Goal: Transaction & Acquisition: Download file/media

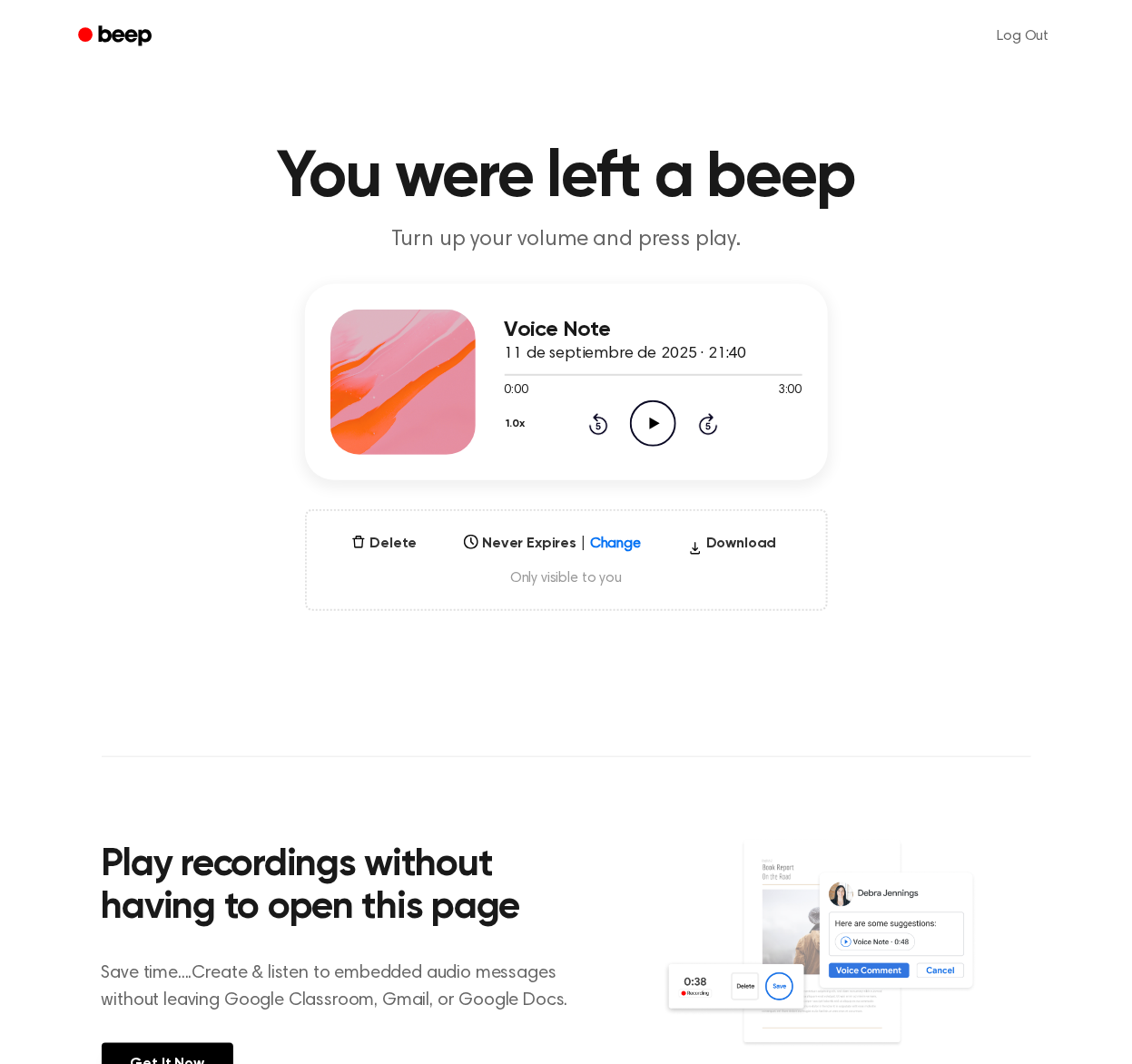
click at [642, 425] on icon "Play Audio" at bounding box center [653, 423] width 46 height 46
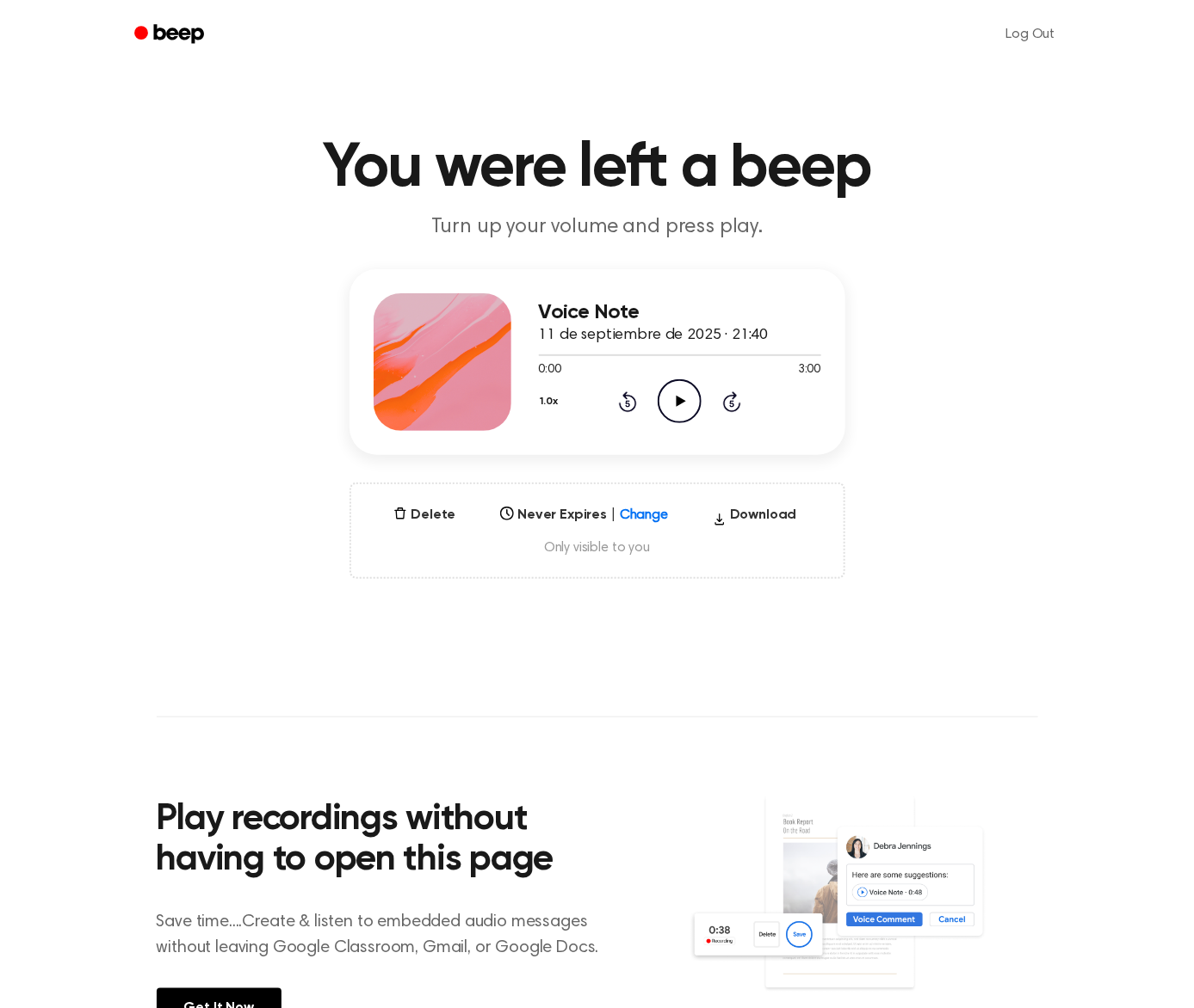
click at [673, 402] on icon "Play Audio" at bounding box center [679, 401] width 44 height 44
click at [1080, 678] on main "You were left a beep Turn up your volume and press play. Voice Note 11 de septi…" at bounding box center [597, 552] width 1194 height 1104
click at [665, 398] on icon "Play Audio" at bounding box center [679, 401] width 44 height 44
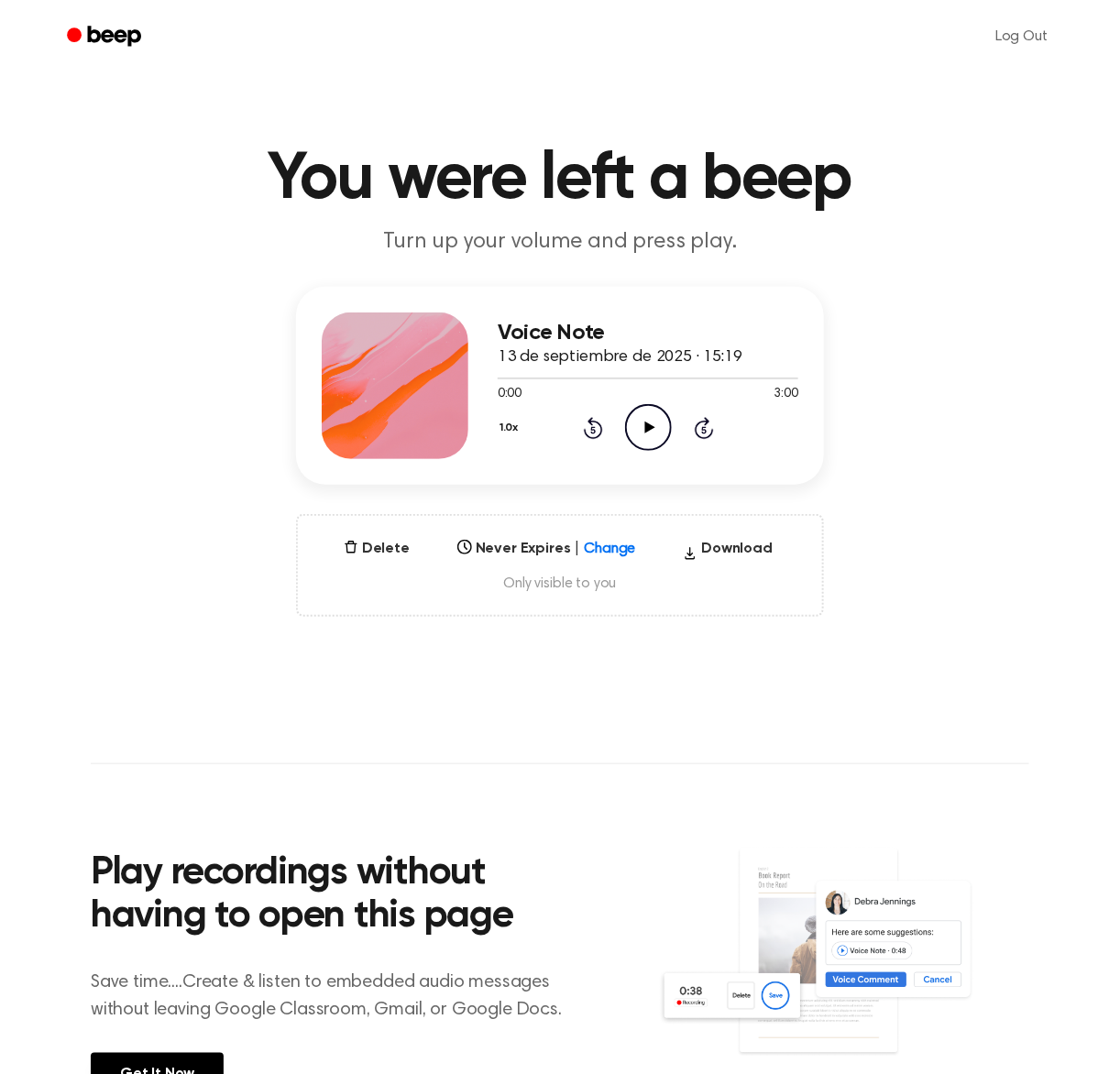
click at [640, 427] on icon "Play Audio" at bounding box center [648, 427] width 47 height 47
click at [555, 374] on div at bounding box center [647, 377] width 301 height 14
click at [633, 374] on div at bounding box center [647, 377] width 301 height 14
drag, startPoint x: 598, startPoint y: 373, endPoint x: 721, endPoint y: 374, distance: 123.0
click at [721, 374] on div at bounding box center [647, 377] width 301 height 14
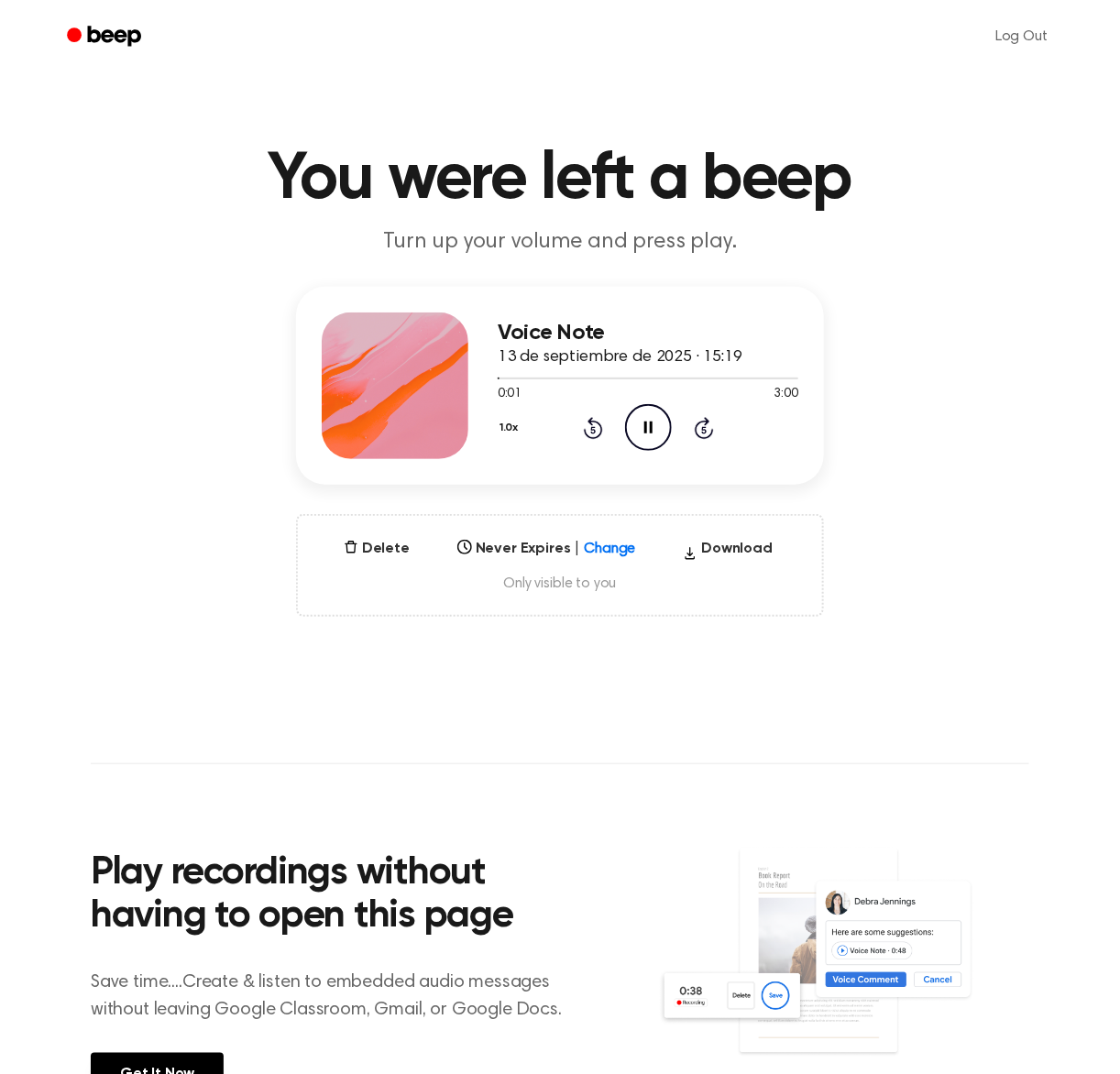
click at [645, 427] on icon at bounding box center [648, 428] width 9 height 11
click at [731, 378] on div at bounding box center [647, 379] width 301 height 2
click at [646, 427] on icon at bounding box center [649, 428] width 11 height 11
click at [648, 414] on icon "Pause Audio" at bounding box center [648, 427] width 47 height 47
click at [652, 427] on icon at bounding box center [649, 428] width 11 height 11
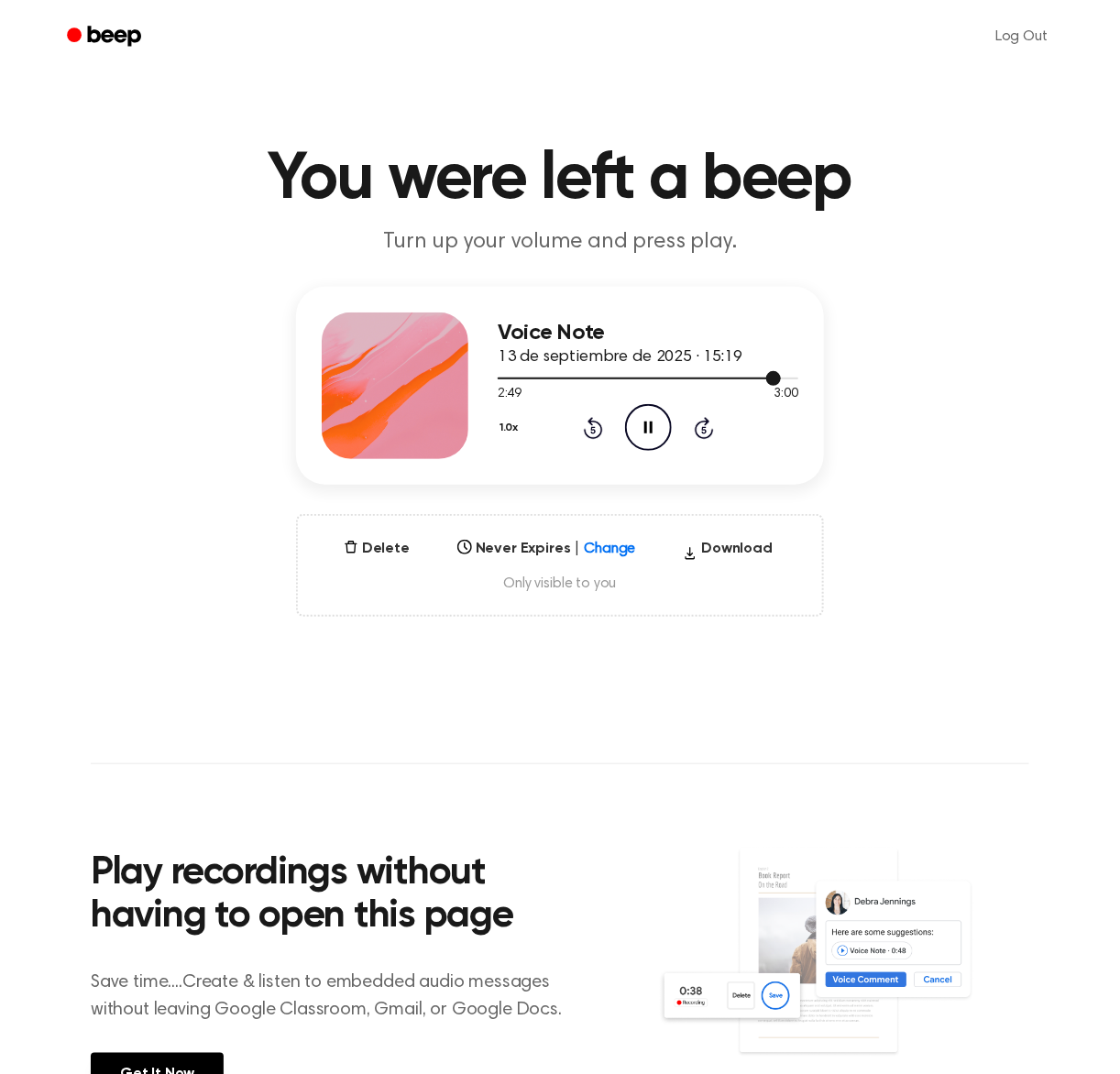
click at [510, 378] on div at bounding box center [639, 379] width 284 height 2
click at [510, 374] on div at bounding box center [647, 377] width 301 height 14
click at [646, 424] on icon at bounding box center [649, 428] width 11 height 11
click at [1057, 793] on main "You were left a beep Turn up your volume and press play. Voice Note 13 de septi…" at bounding box center [560, 588] width 1120 height 1176
click at [652, 433] on icon "Pause Audio" at bounding box center [648, 427] width 47 height 47
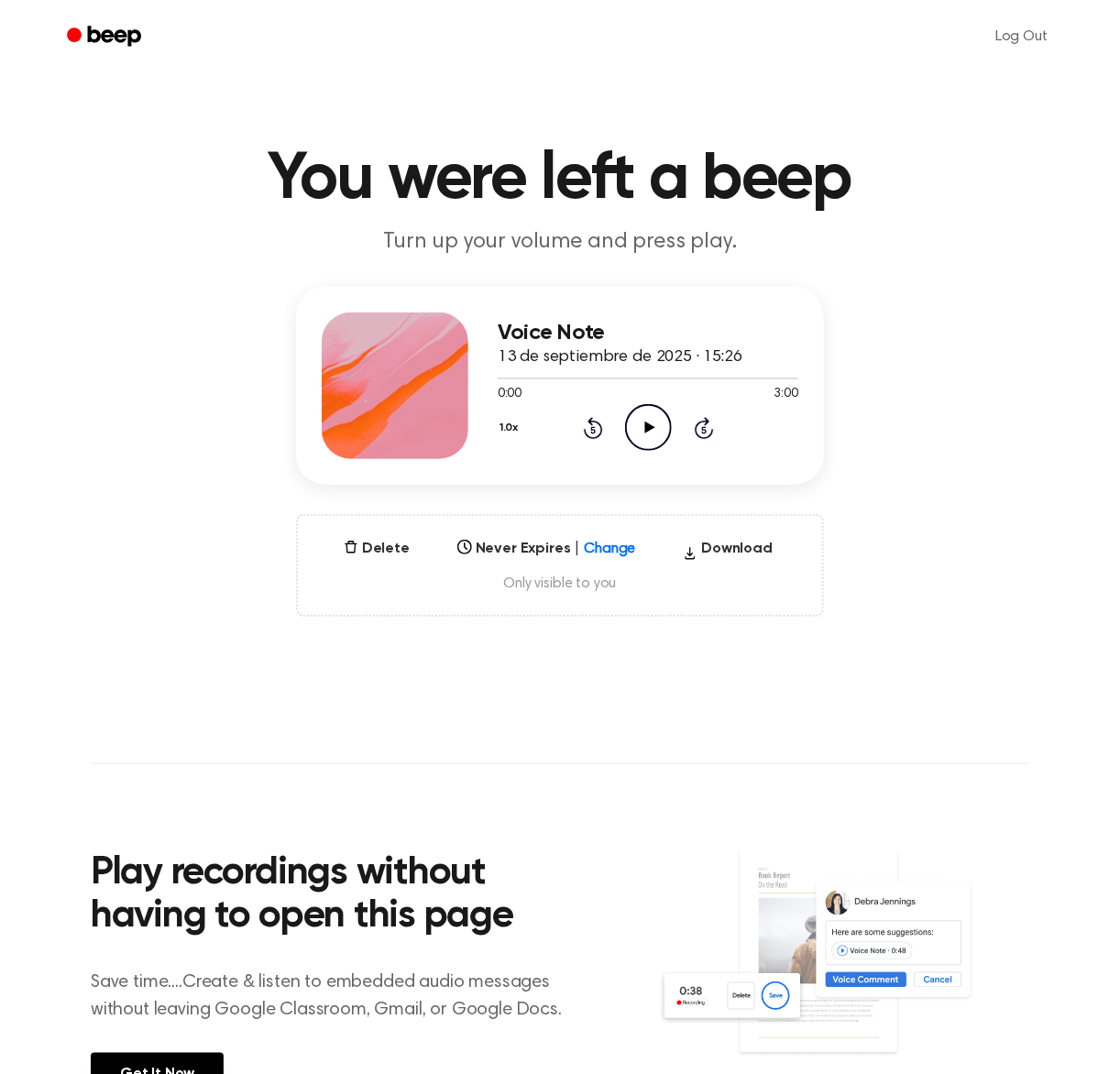
click at [638, 420] on icon "Play Audio" at bounding box center [648, 427] width 47 height 47
click at [639, 427] on icon "Play Audio" at bounding box center [648, 427] width 47 height 47
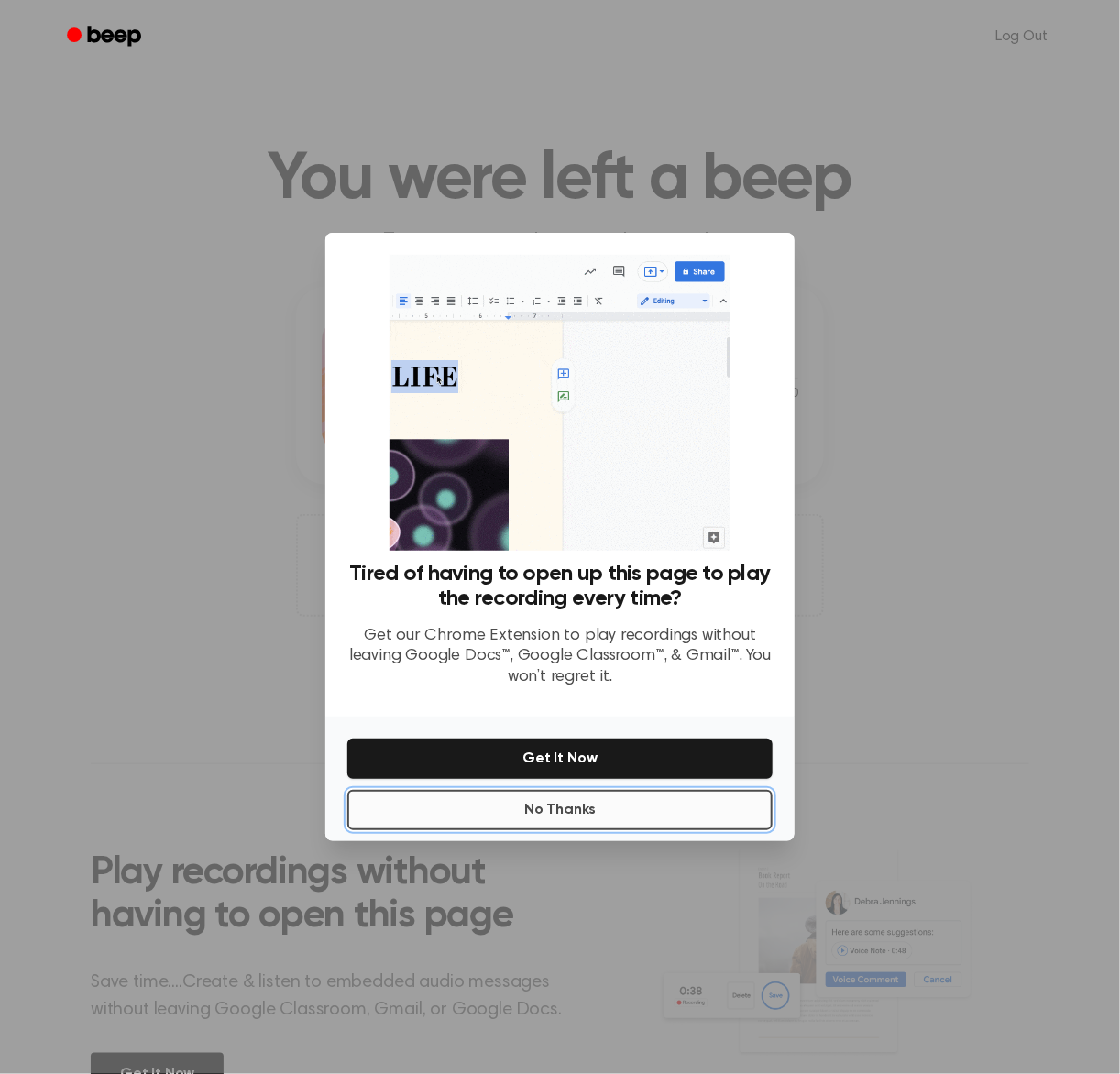
click at [570, 808] on button "No Thanks" at bounding box center [560, 811] width 425 height 40
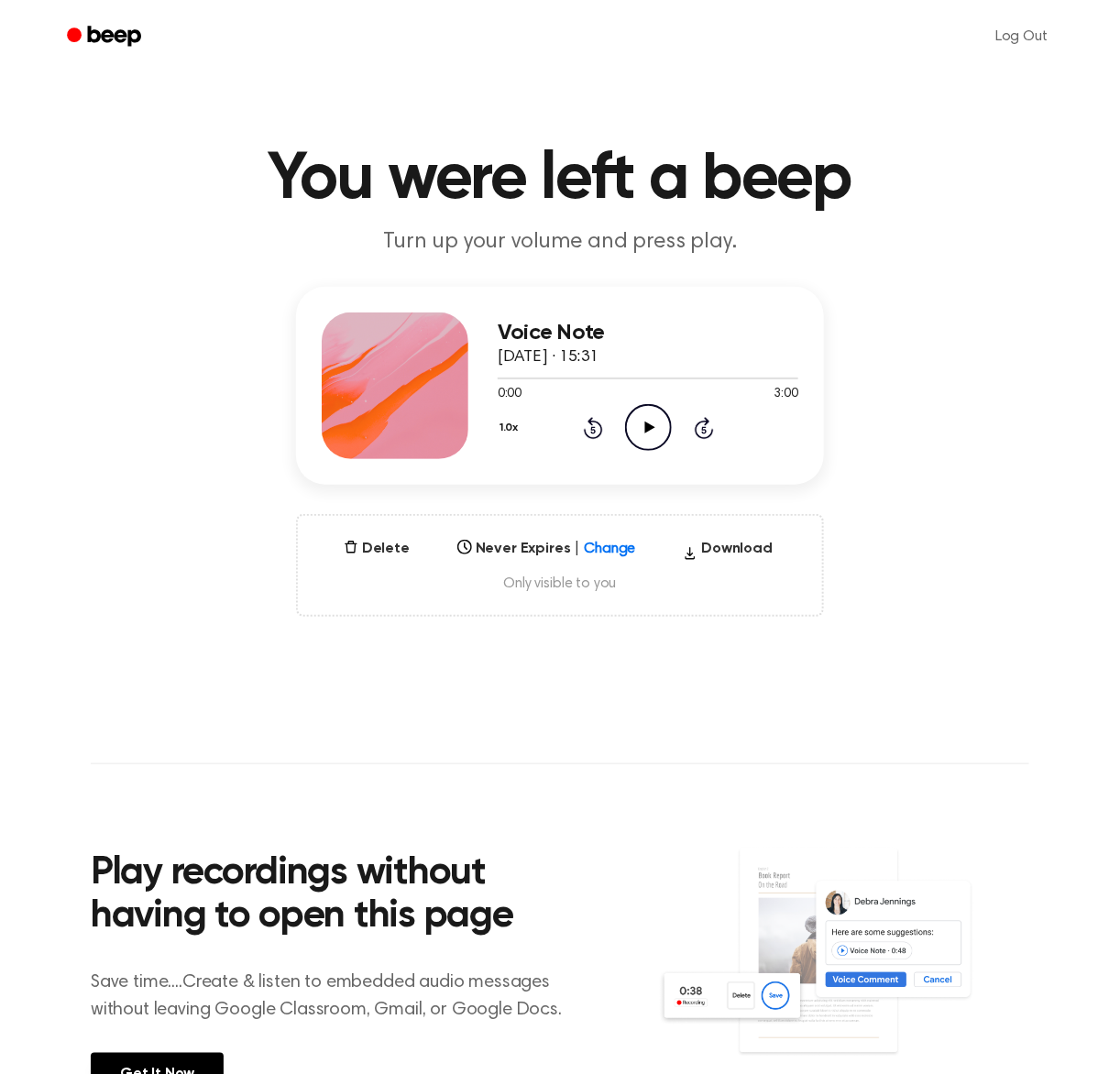
click at [663, 424] on icon "Play Audio" at bounding box center [648, 427] width 47 height 47
click at [693, 378] on div at bounding box center [647, 379] width 301 height 2
click at [757, 376] on div at bounding box center [647, 377] width 301 height 14
drag, startPoint x: 495, startPoint y: 376, endPoint x: 751, endPoint y: 376, distance: 256.0
click at [751, 376] on div at bounding box center [647, 377] width 301 height 14
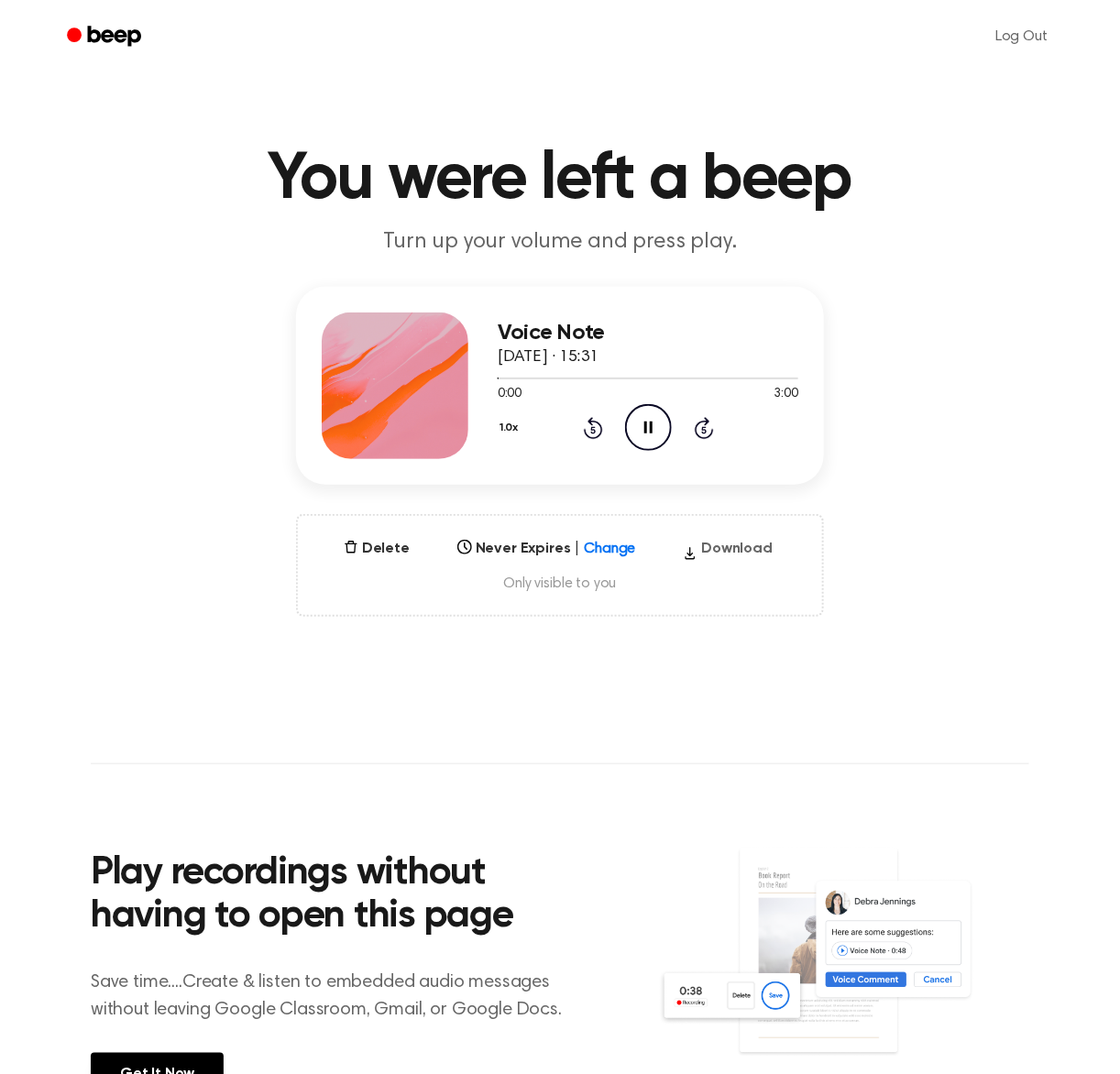
click at [739, 547] on button "Download" at bounding box center [728, 553] width 104 height 30
click at [736, 547] on button "Download" at bounding box center [728, 553] width 104 height 30
click at [945, 579] on div "Voice Note 13 de septiembre de 2025 · 15:26 0:00 3:00 Your browser does not sup…" at bounding box center [560, 452] width 1076 height 330
click at [743, 540] on button "Download" at bounding box center [728, 553] width 104 height 30
